Goal: Navigation & Orientation: Find specific page/section

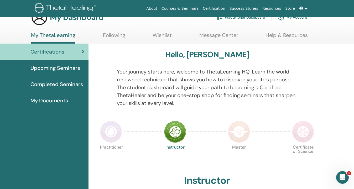
scroll to position [9, 0]
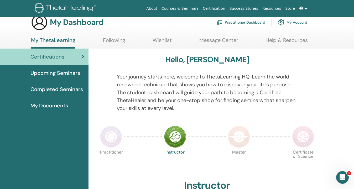
click at [115, 140] on img at bounding box center [111, 137] width 22 height 22
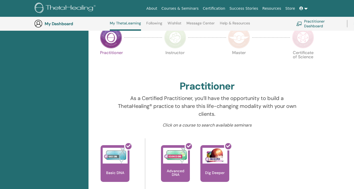
scroll to position [102, 0]
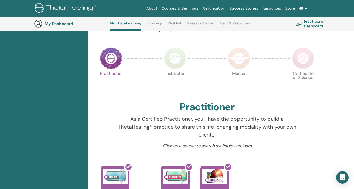
click at [240, 59] on img at bounding box center [239, 58] width 22 height 22
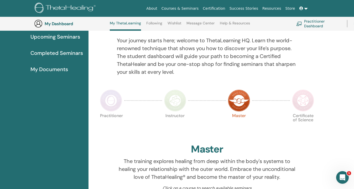
scroll to position [58, 0]
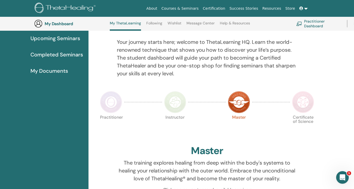
click at [307, 102] on img at bounding box center [303, 102] width 22 height 22
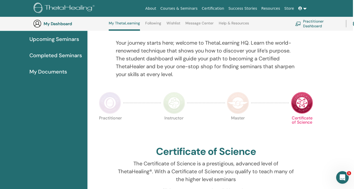
scroll to position [54, 1]
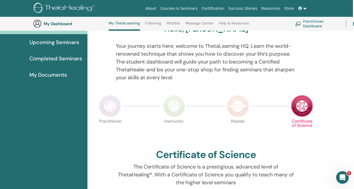
click at [109, 107] on img at bounding box center [110, 106] width 22 height 22
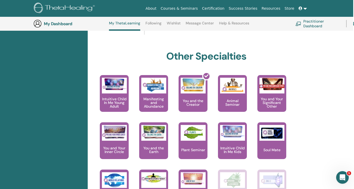
scroll to position [277, 1]
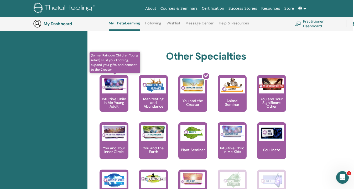
click at [117, 104] on p "Intuitive Child In Me Young Adult" at bounding box center [114, 102] width 29 height 11
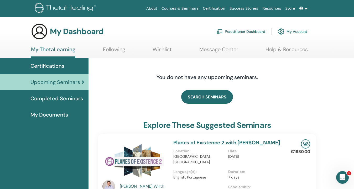
click at [113, 50] on link "Following" at bounding box center [114, 51] width 22 height 10
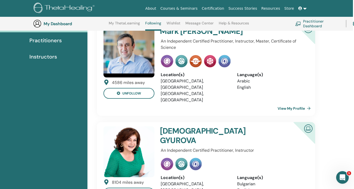
scroll to position [63, 1]
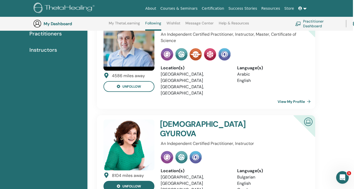
click at [133, 181] on button "unfollow" at bounding box center [129, 186] width 51 height 11
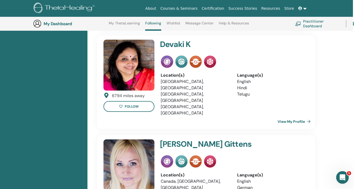
scroll to position [278, 1]
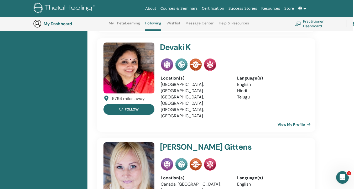
click at [135, 104] on button "follow" at bounding box center [129, 109] width 51 height 11
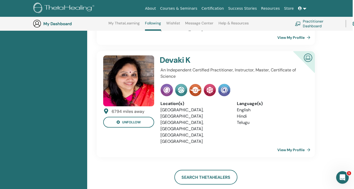
scroll to position [126, 1]
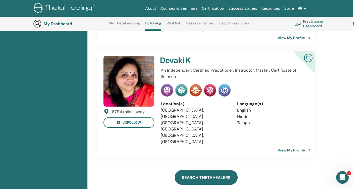
click at [205, 170] on link "Search ThetaHealers" at bounding box center [206, 177] width 63 height 15
